Goal: Find contact information: Find contact information

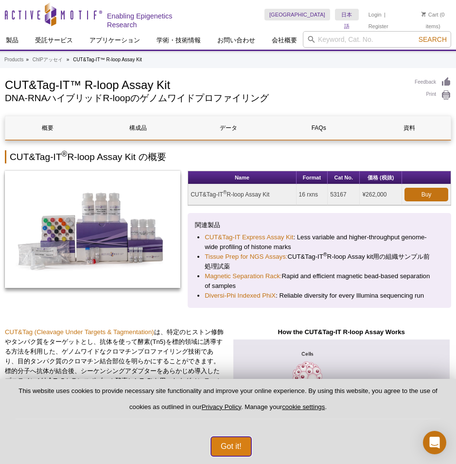
click at [241, 448] on button "Got it!" at bounding box center [231, 446] width 40 height 19
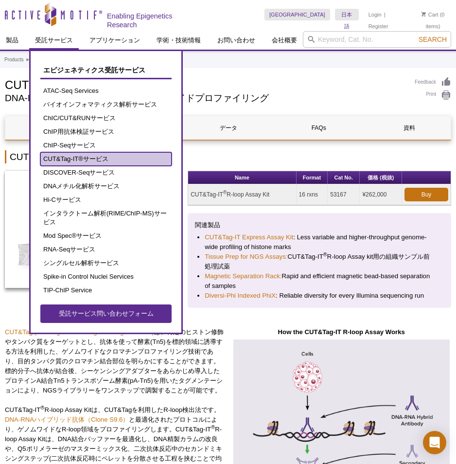
click at [88, 162] on link "CUT&Tag-IT®サービス" at bounding box center [105, 159] width 131 height 14
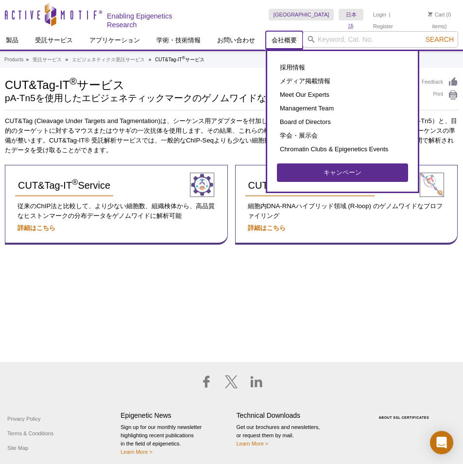
click at [286, 42] on link "会社概要" at bounding box center [284, 40] width 37 height 18
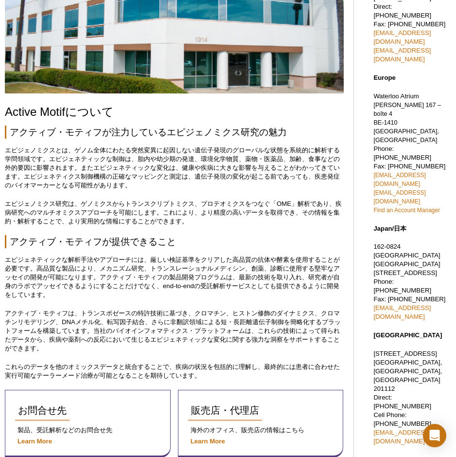
scroll to position [243, 0]
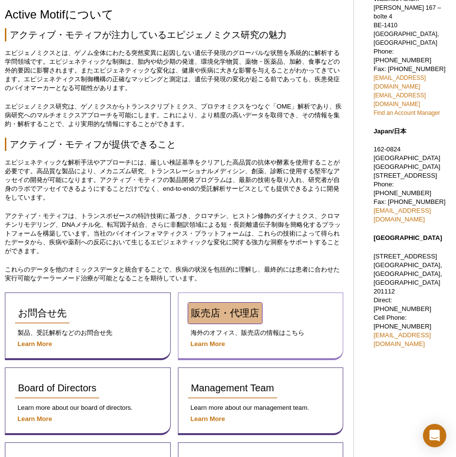
click at [227, 315] on span "販売店・代理店" at bounding box center [225, 312] width 68 height 11
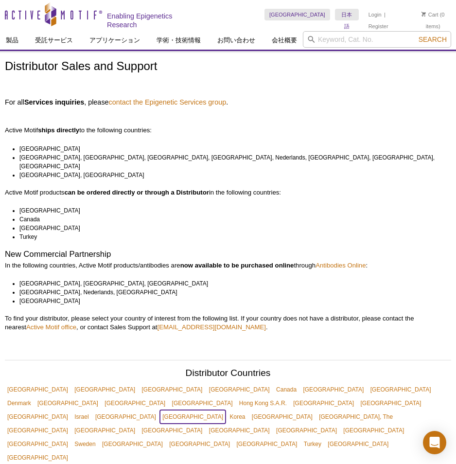
click at [160, 410] on link "[GEOGRAPHIC_DATA]" at bounding box center [193, 417] width 66 height 14
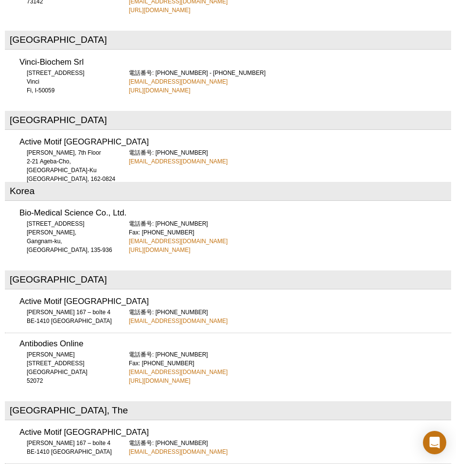
scroll to position [2265, 0]
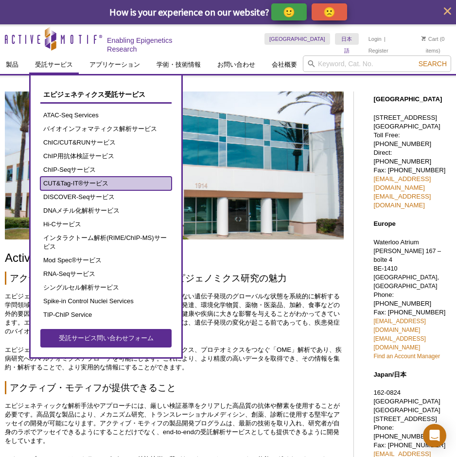
click at [95, 185] on link "CUT&Tag-IT®サービス" at bounding box center [105, 183] width 131 height 14
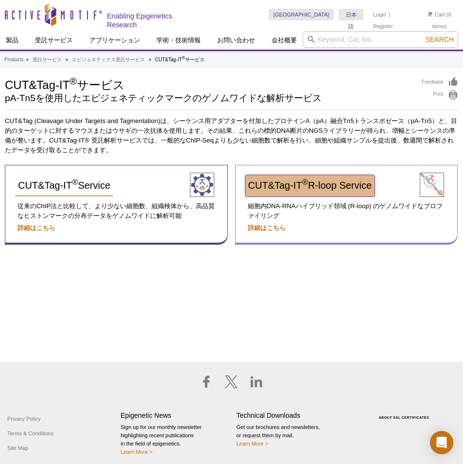
click at [287, 186] on span "CUT&Tag-IT ® R-loop Service" at bounding box center [310, 185] width 124 height 11
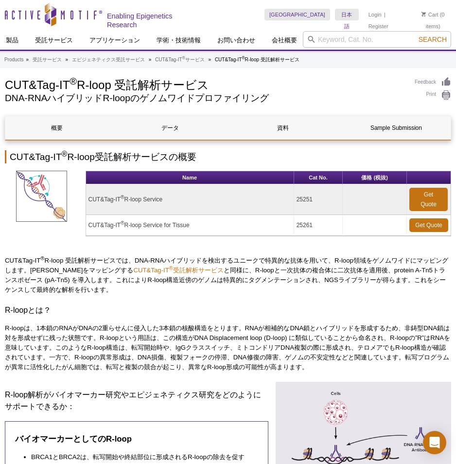
scroll to position [49, 0]
